Goal: Find contact information: Find contact information

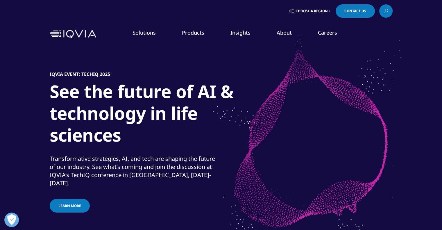
click at [350, 20] on nav "Solutions quick find a capability SOLUTIONS Research & Development MedTech" at bounding box center [245, 33] width 294 height 27
click at [350, 18] on div "Choose a Region Contact Us" at bounding box center [221, 11] width 442 height 22
click at [350, 15] on link "Contact Us" at bounding box center [354, 10] width 39 height 13
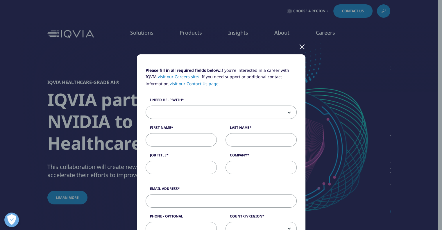
click at [299, 47] on div at bounding box center [301, 46] width 7 height 16
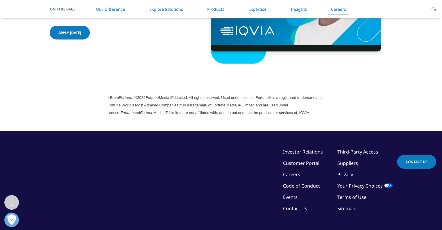
scroll to position [1613, 0]
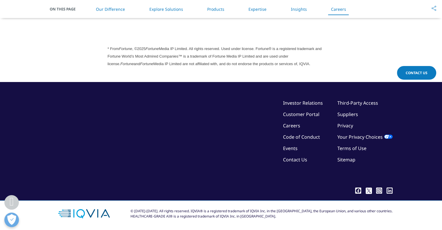
click at [345, 122] on link "Privacy" at bounding box center [345, 125] width 16 height 6
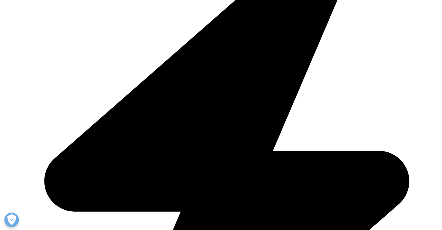
scroll to position [797, 0]
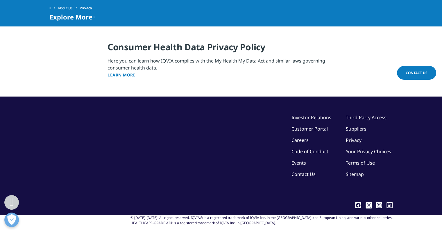
click at [353, 171] on link "Sitemap" at bounding box center [355, 174] width 18 height 6
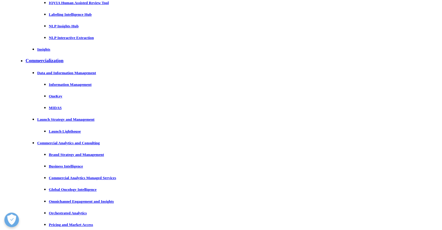
scroll to position [8939, 0]
